Goal: Communication & Community: Ask a question

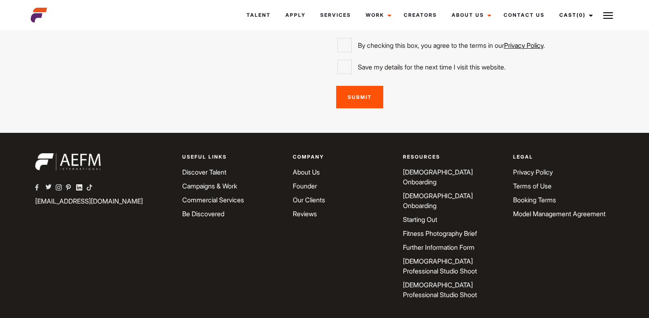
scroll to position [2250, 0]
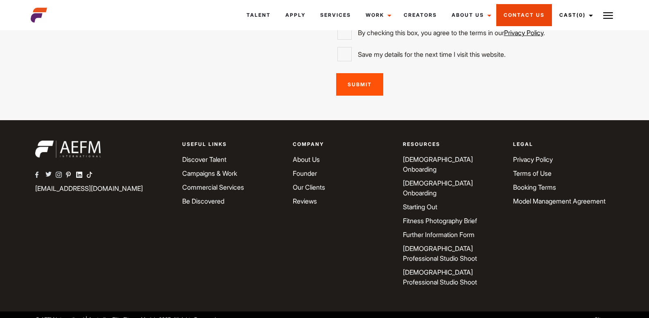
click at [532, 15] on link "Contact Us" at bounding box center [524, 15] width 56 height 22
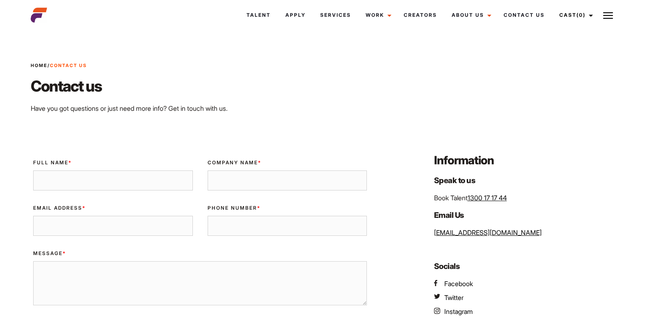
scroll to position [109, 0]
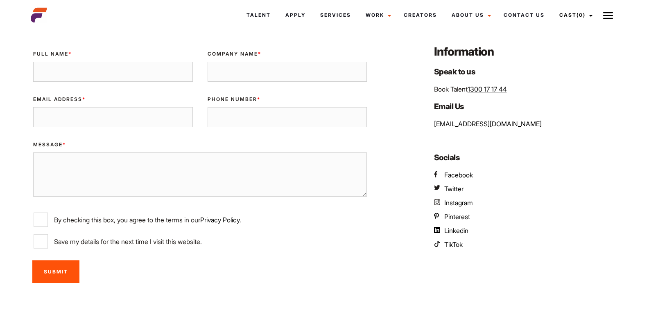
click at [174, 169] on textarea "Message *" at bounding box center [200, 175] width 334 height 44
paste textarea "Hi, I hope you're doing well. I'm writing to offer my multimedia localization s…"
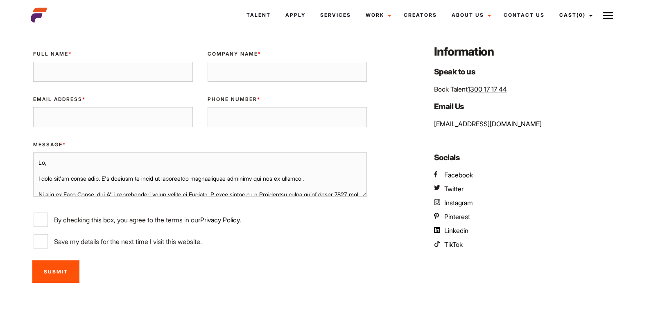
scroll to position [379, 0]
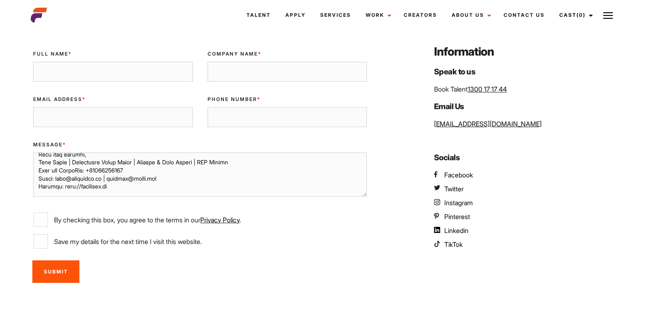
type textarea "Hi, I hope you're doing well. I'm writing to offer my multimedia localization s…"
click at [101, 62] on input "Full Name *" at bounding box center [112, 72] width 159 height 20
type input "Dinh Trung"
type input "EML Agency"
type input "info@dinhtrung.me"
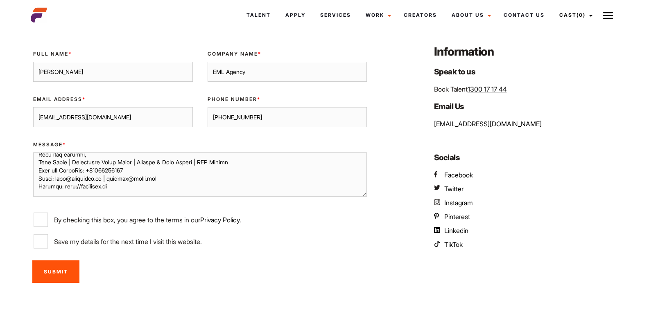
type input "+84914112404"
click at [41, 222] on input "By checking this box, you agree to the terms in our Privacy Policy ." at bounding box center [41, 220] width 14 height 14
checkbox input "true"
click at [56, 277] on input "Submit" at bounding box center [55, 272] width 47 height 23
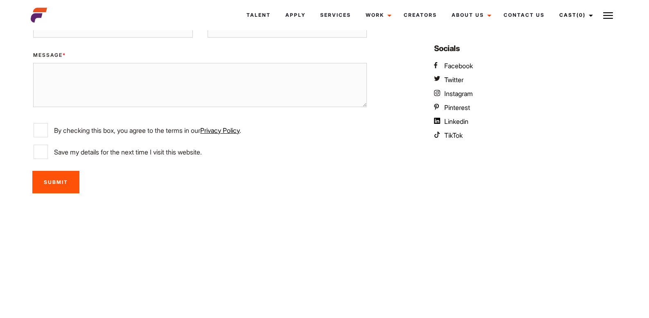
scroll to position [436, 0]
